Goal: Find specific page/section: Find specific page/section

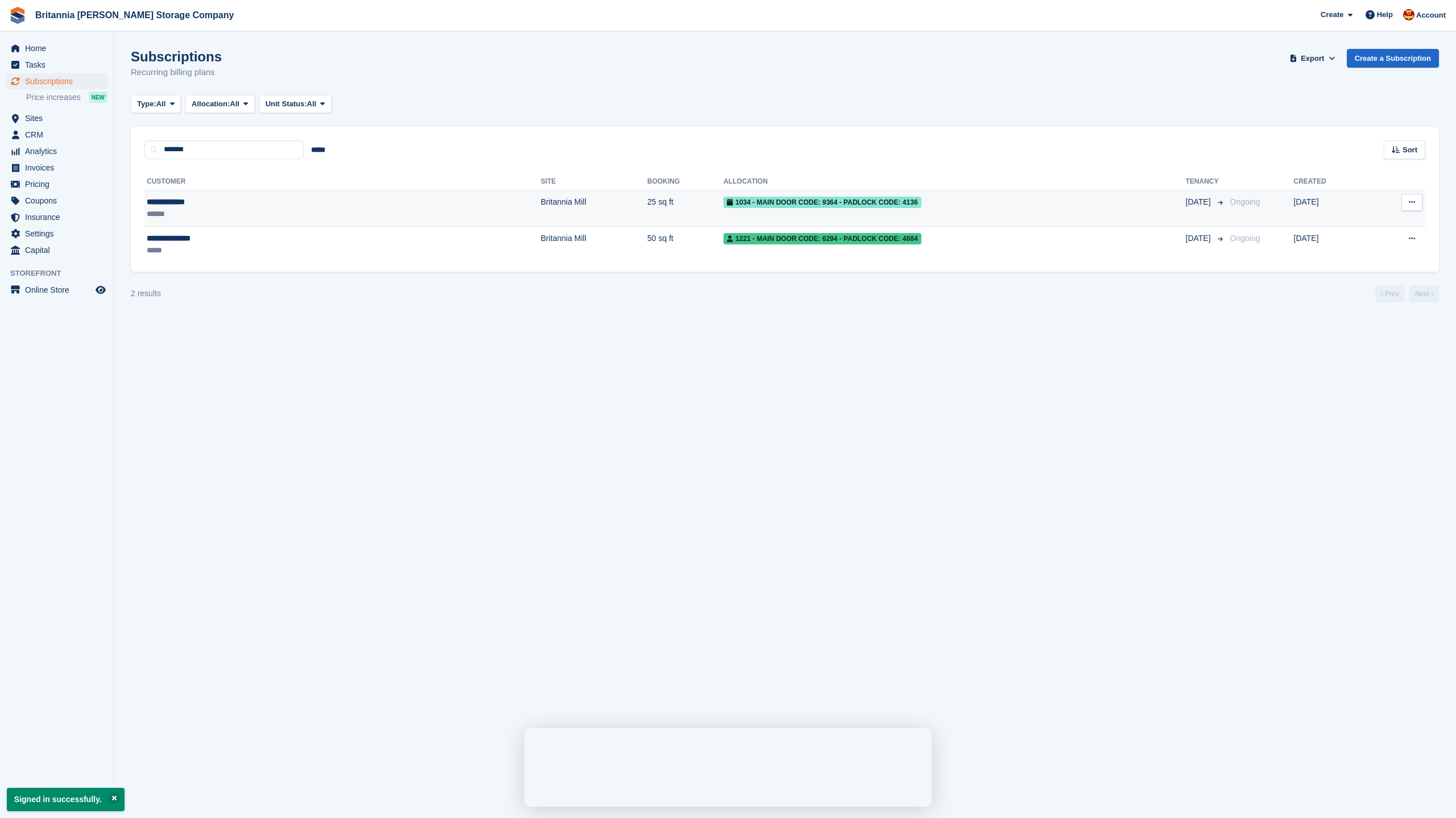
click at [170, 208] on div "**********" at bounding box center [230, 202] width 167 height 12
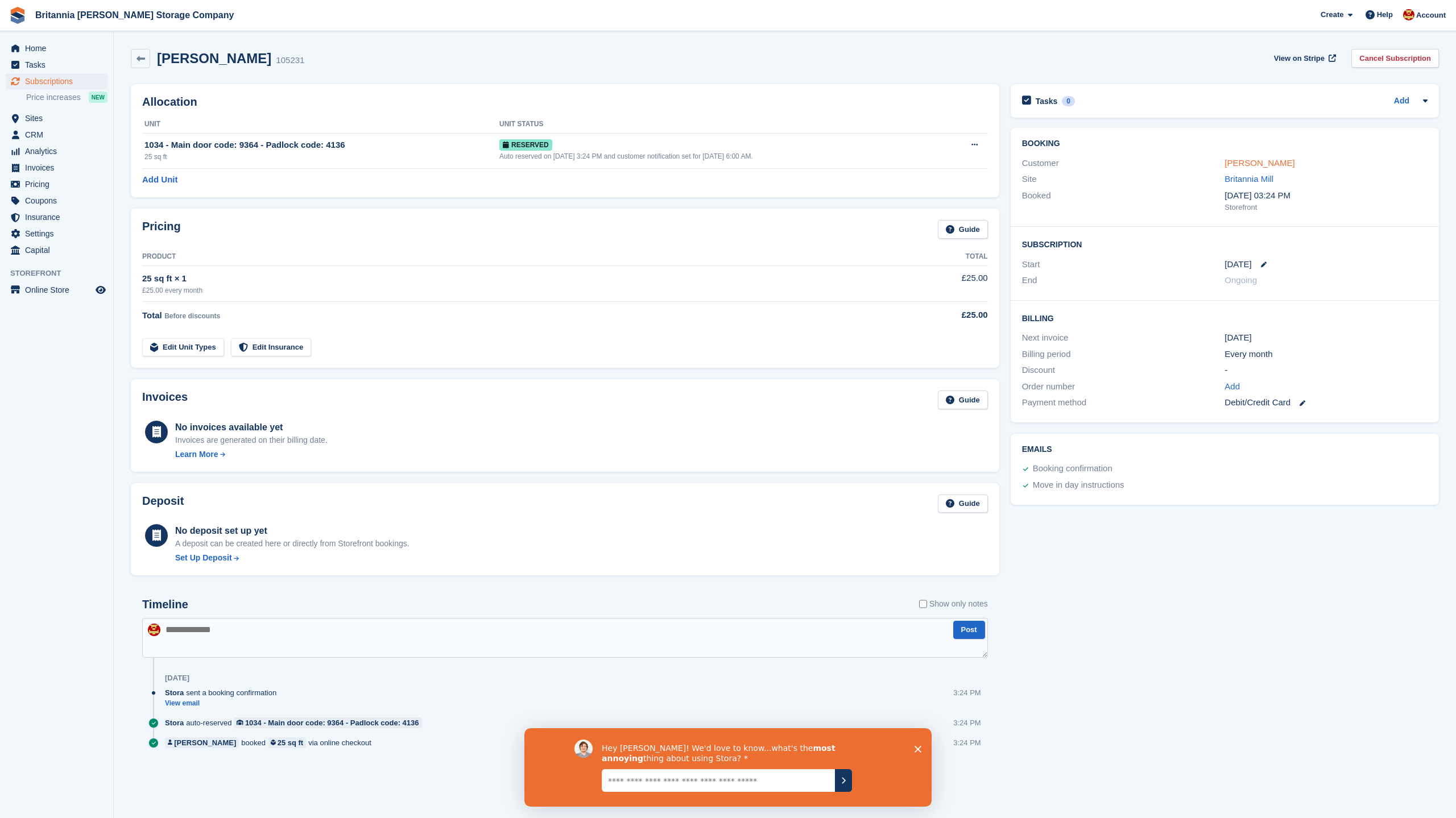
click at [1261, 160] on link "Cathy Roberts" at bounding box center [1259, 162] width 70 height 10
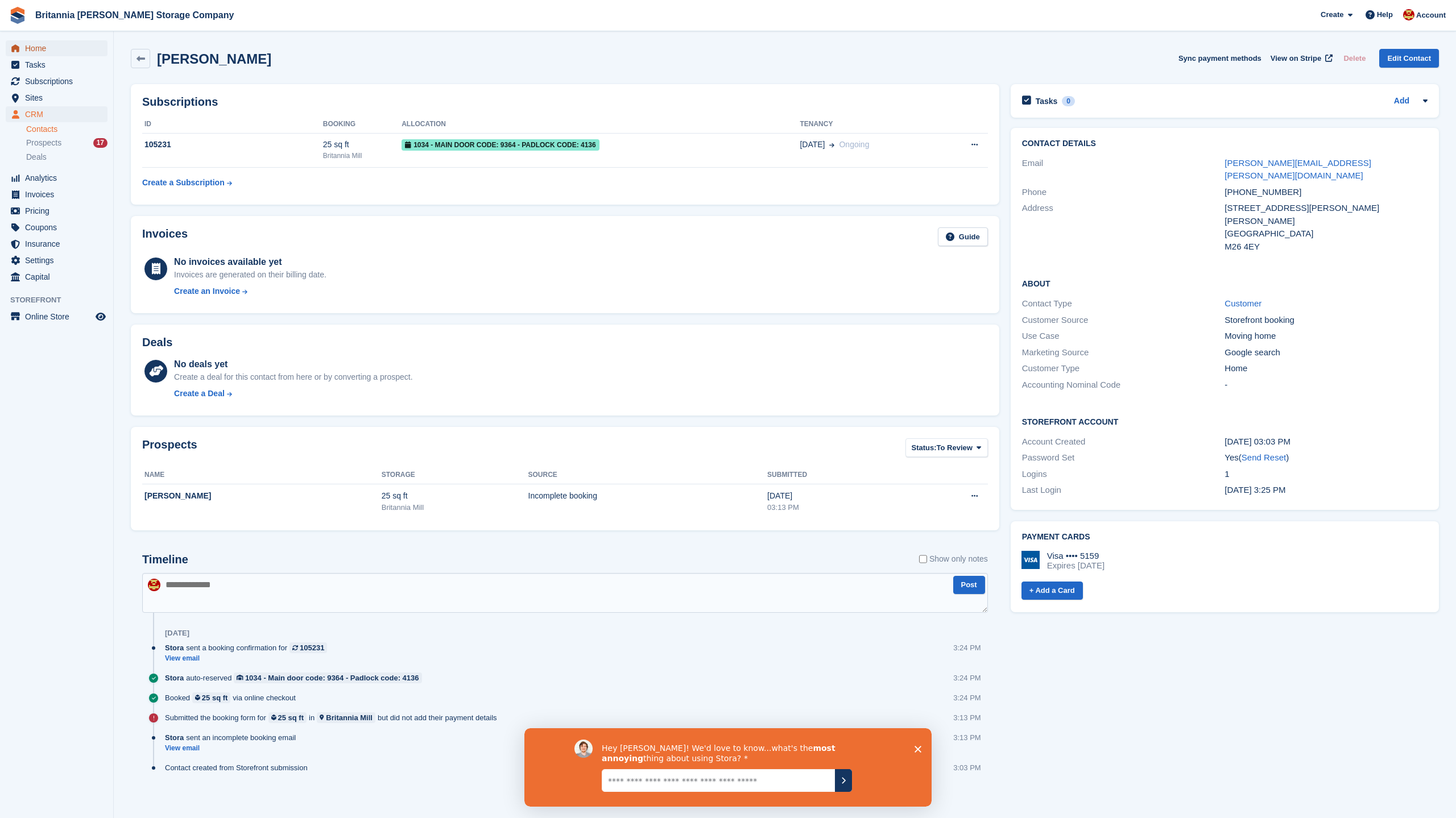
click at [20, 43] on span "menu" at bounding box center [15, 48] width 14 height 14
